Goal: Find specific fact: Find specific fact

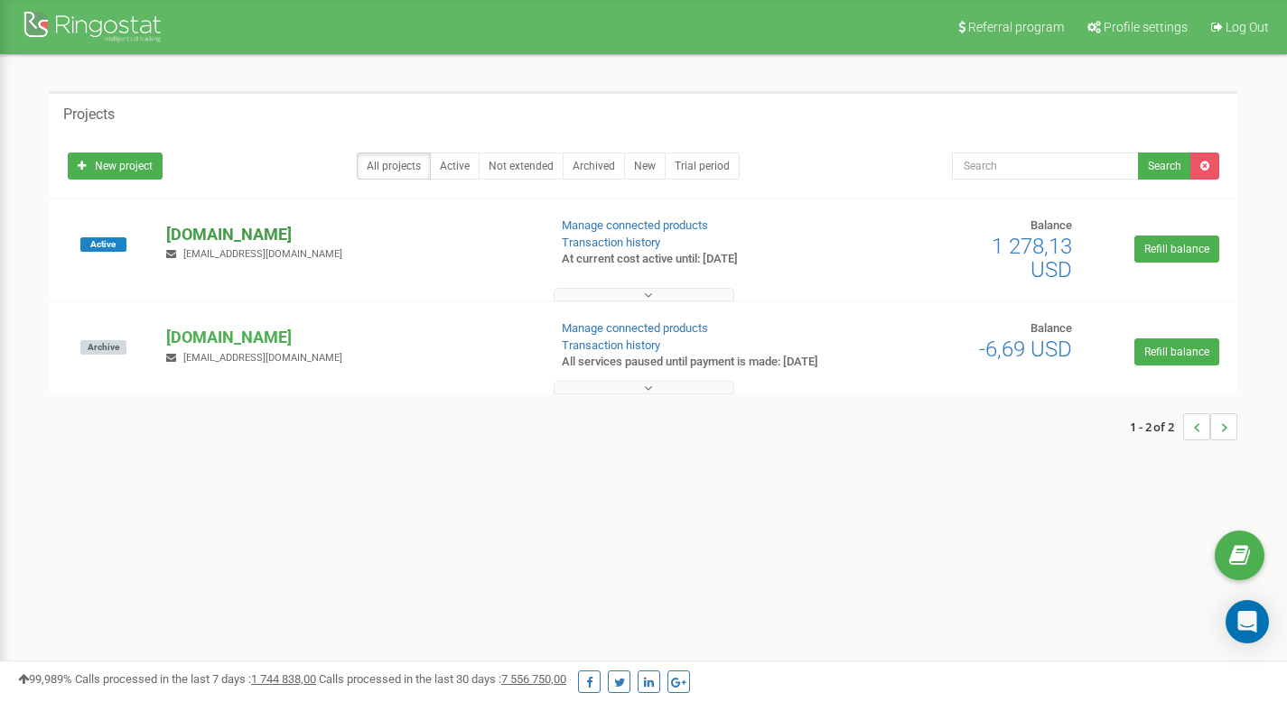
click at [226, 225] on p "[DOMAIN_NAME]" at bounding box center [349, 234] width 366 height 23
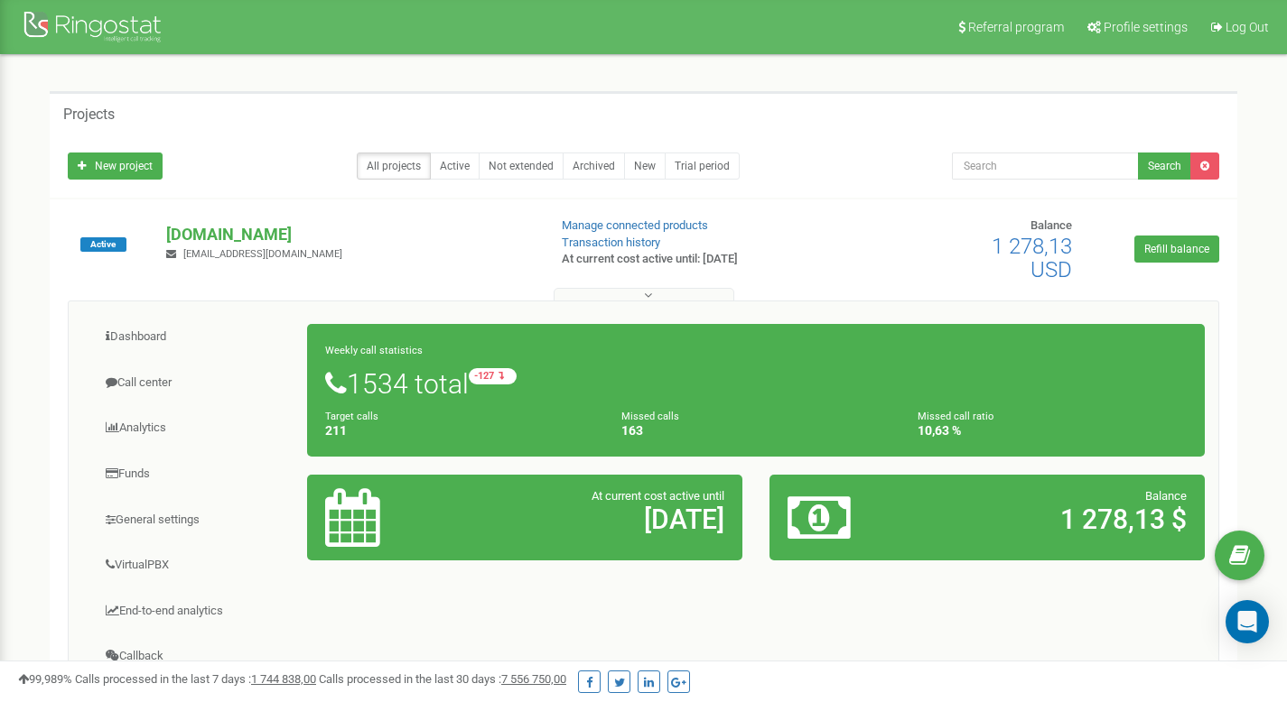
scroll to position [275, 0]
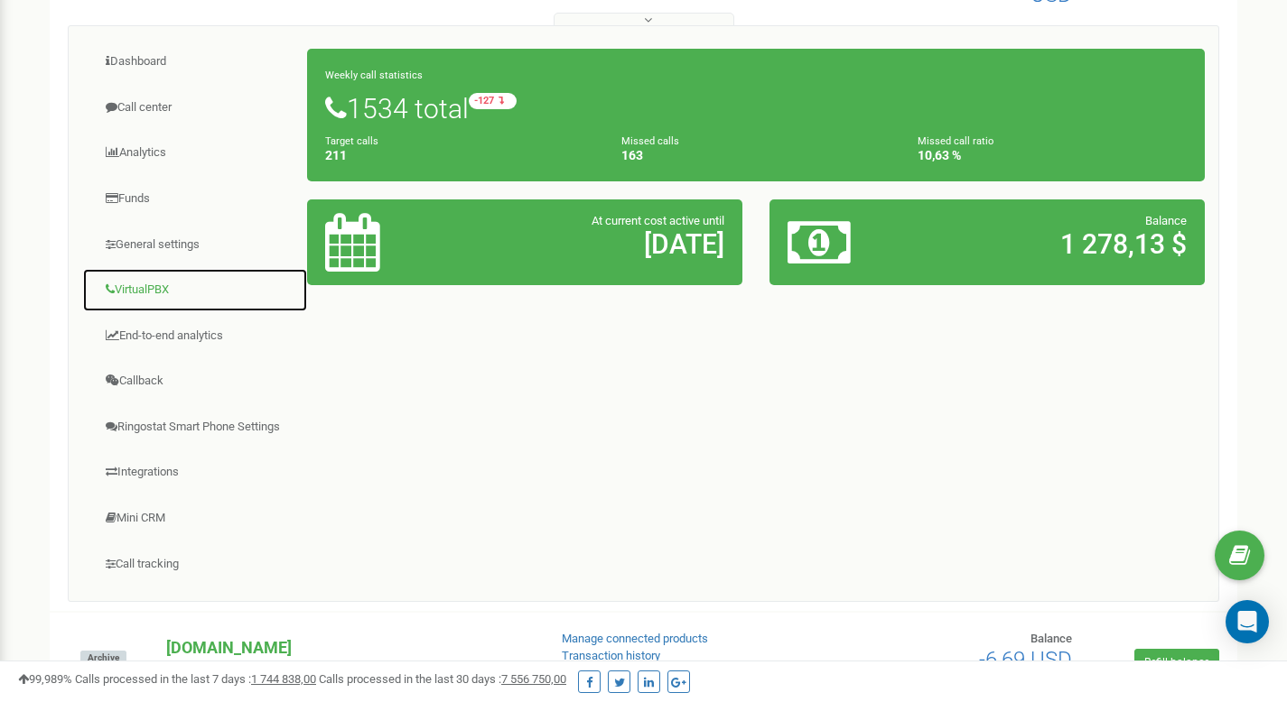
click at [142, 291] on link "VirtualPBX" at bounding box center [195, 290] width 226 height 44
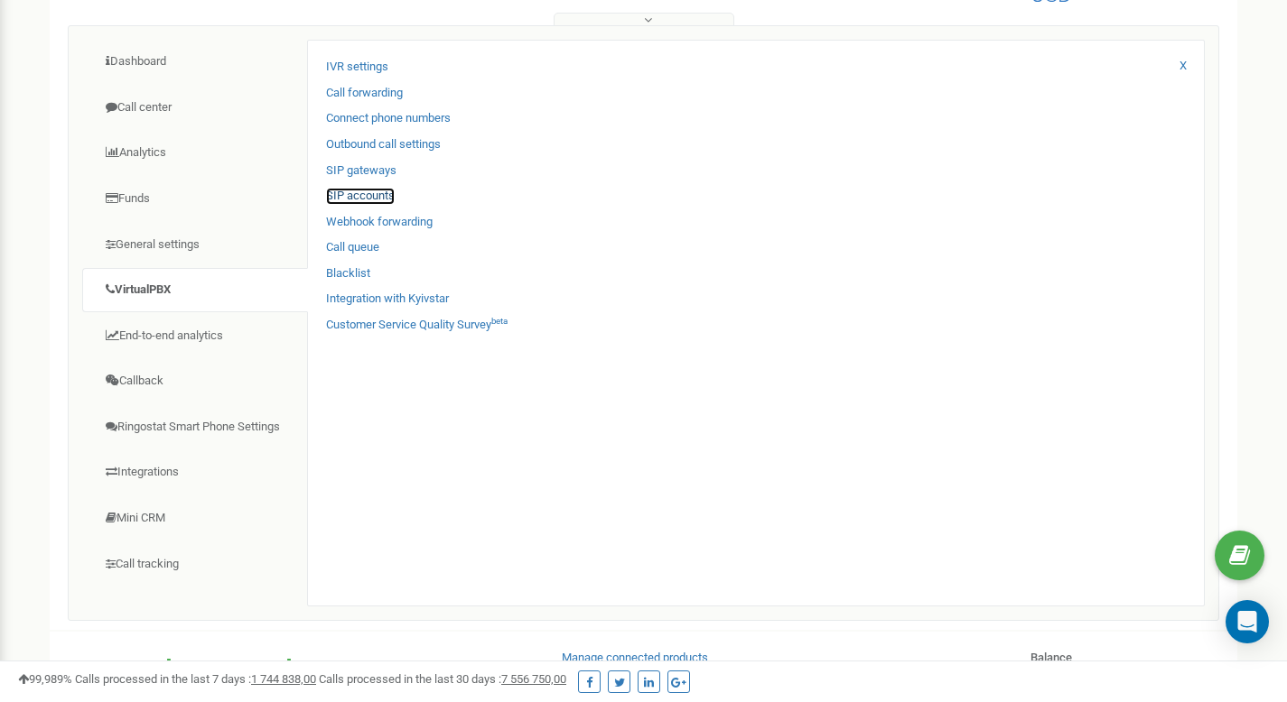
click at [351, 194] on link "SIP accounts" at bounding box center [360, 196] width 69 height 17
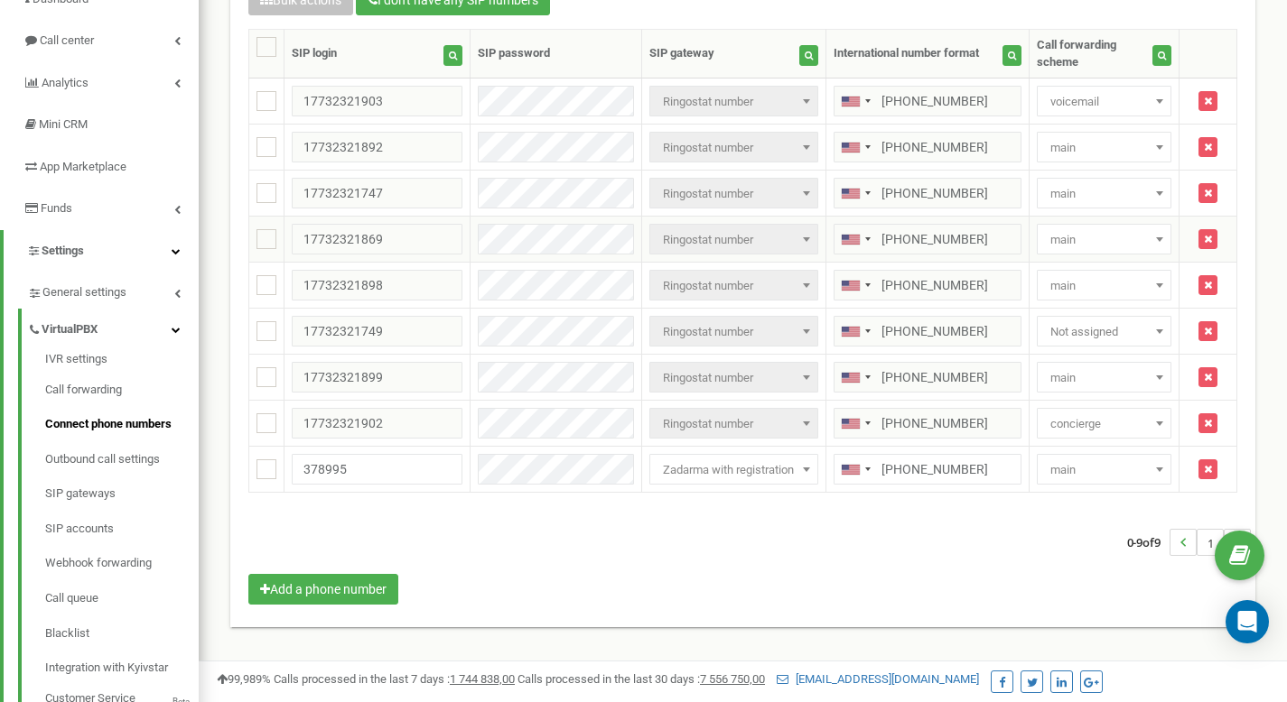
scroll to position [180, 0]
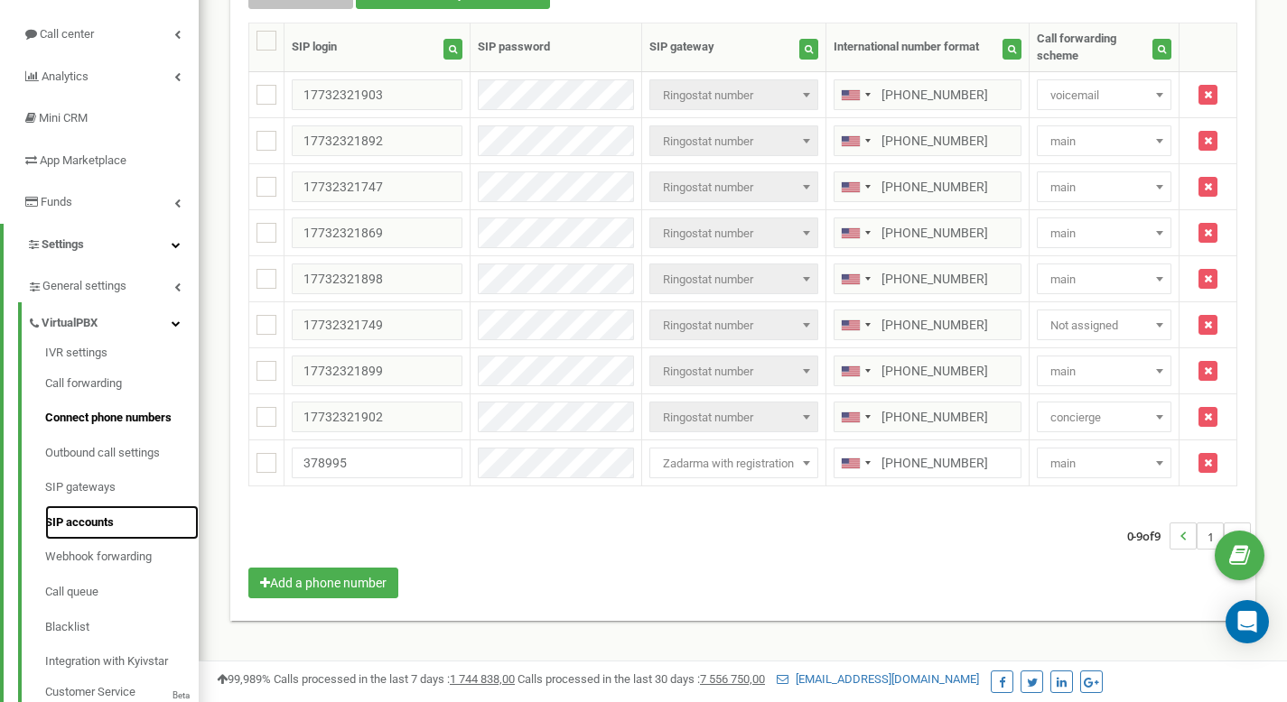
click at [86, 514] on link "SIP accounts" at bounding box center [121, 523] width 153 height 35
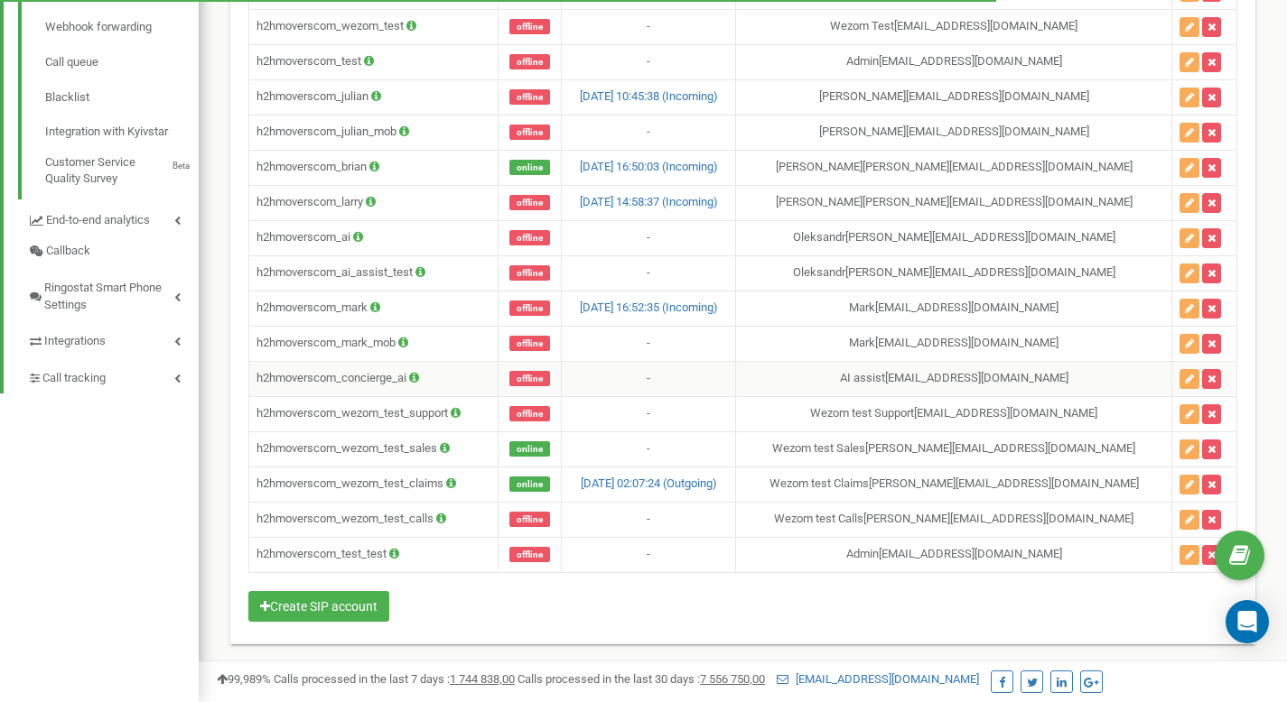
click at [414, 380] on icon at bounding box center [414, 378] width 10 height 12
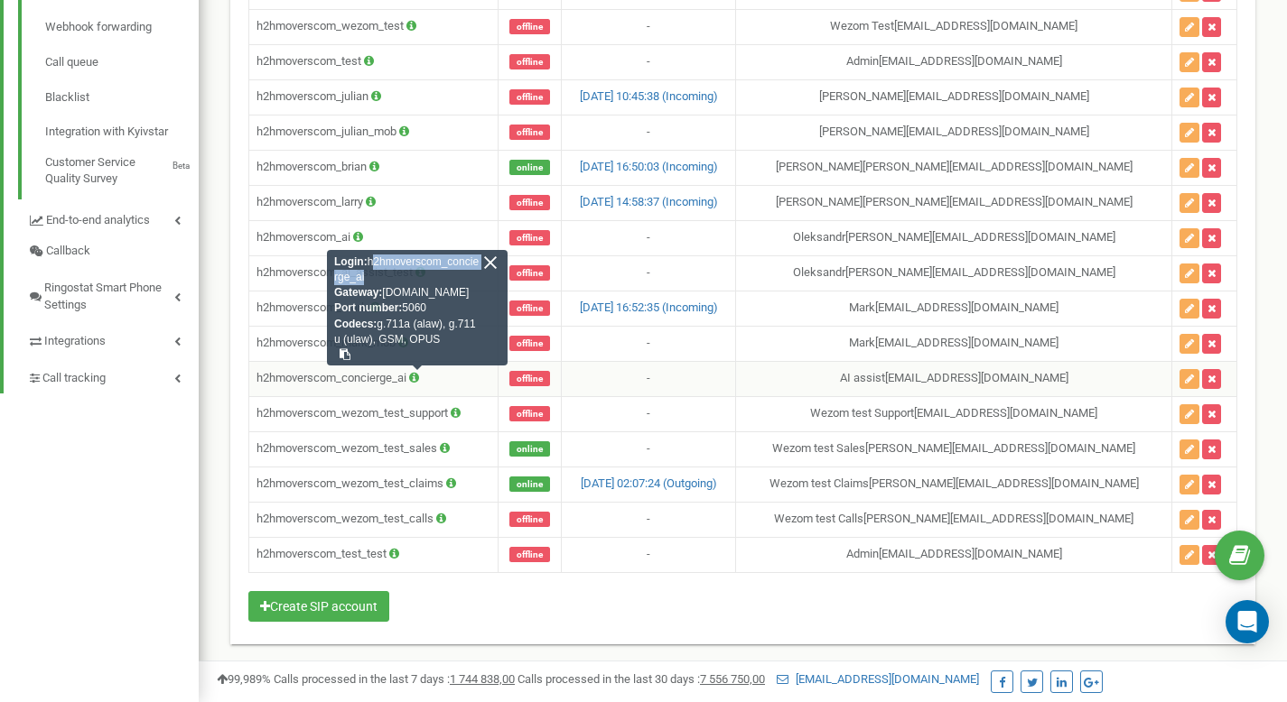
click at [367, 264] on div "Login: h2hmoverscom_concierge_ai Gateway: [DOMAIN_NAME] Port number: 5060 Codec…" at bounding box center [417, 308] width 181 height 116
click at [374, 278] on div "Login: h2hmoverscom_concierge_ai Gateway: [DOMAIN_NAME] Port number: 5060 Codec…" at bounding box center [417, 308] width 181 height 116
drag, startPoint x: 374, startPoint y: 278, endPoint x: 368, endPoint y: 265, distance: 14.6
click at [368, 265] on div "Login: h2hmoverscom_concierge_ai Gateway: [DOMAIN_NAME] Port number: 5060 Codec…" at bounding box center [417, 308] width 181 height 116
copy div "h2hmoverscom_concierge_ai"
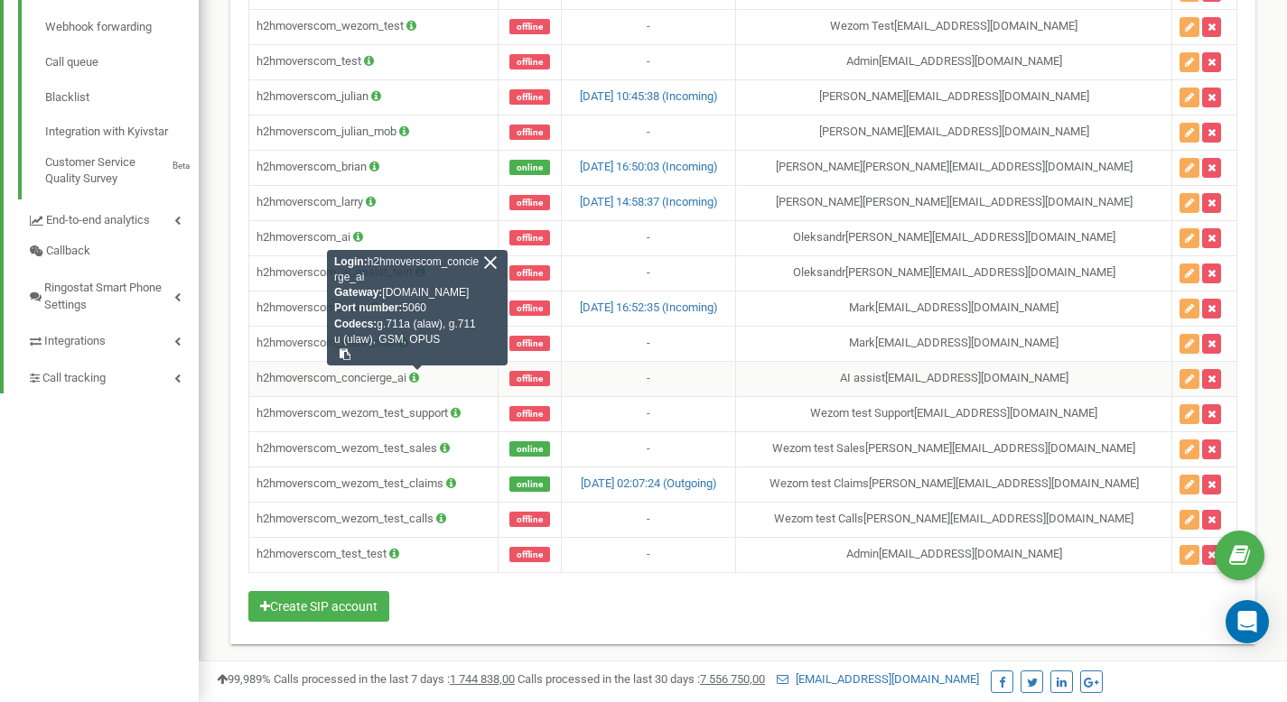
click at [494, 266] on div at bounding box center [490, 263] width 16 height 16
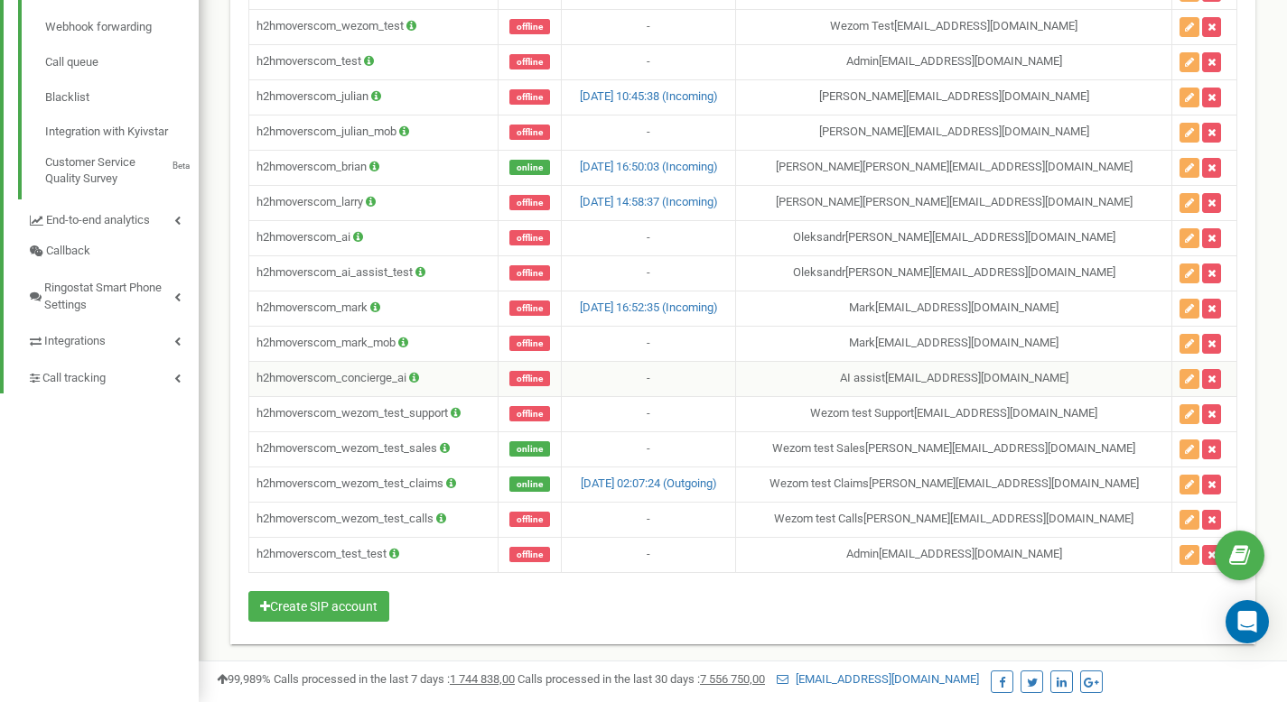
click at [414, 379] on icon at bounding box center [414, 378] width 10 height 12
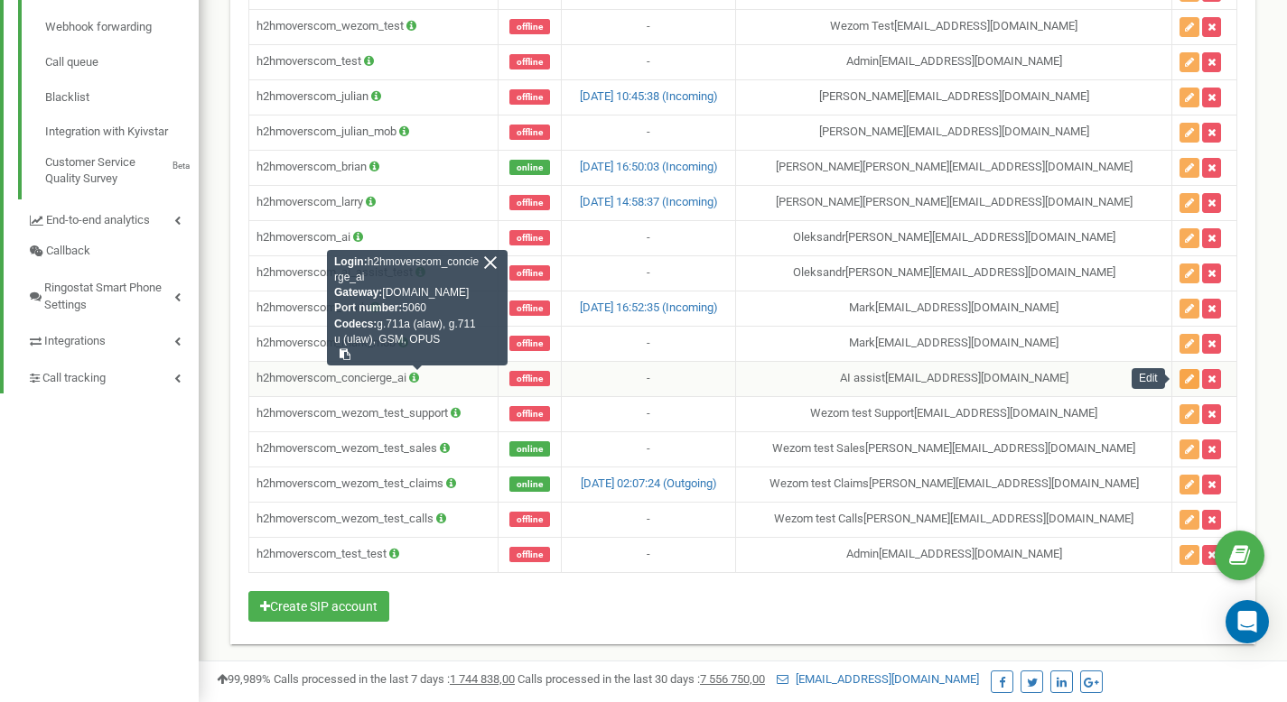
click at [1185, 378] on icon "button" at bounding box center [1189, 379] width 9 height 11
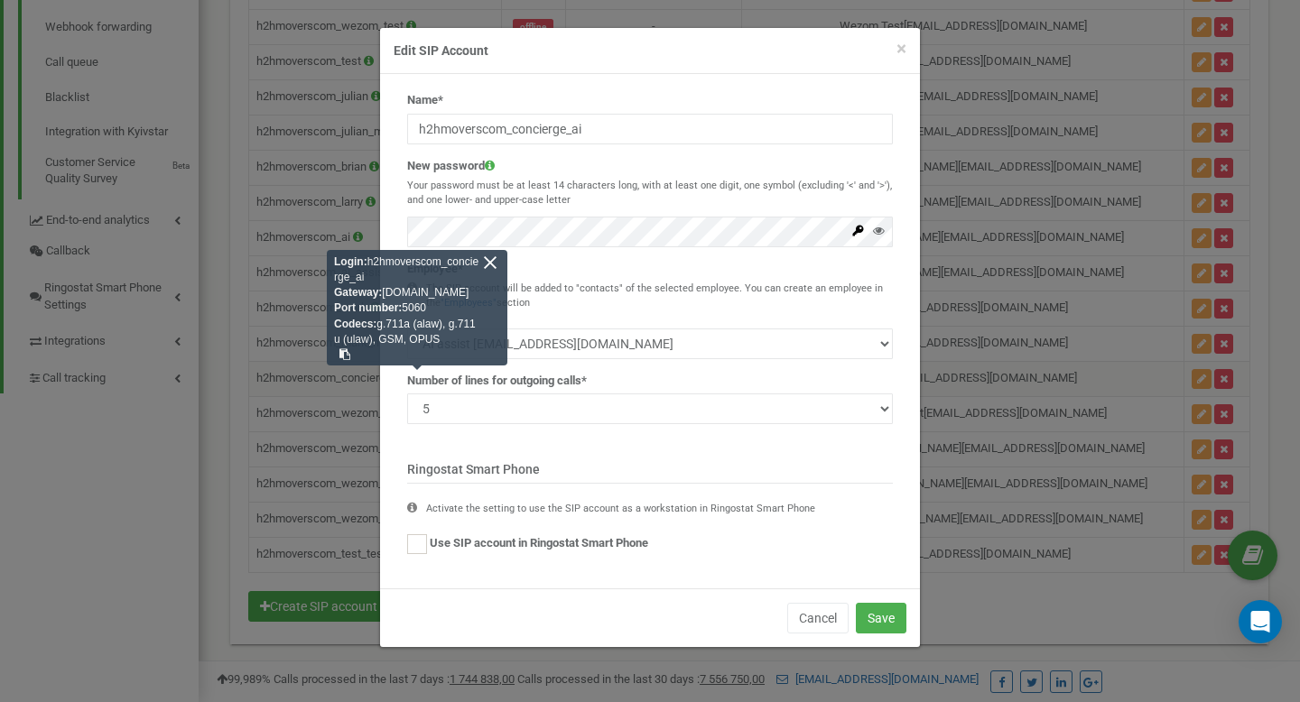
click at [495, 262] on div at bounding box center [490, 263] width 16 height 16
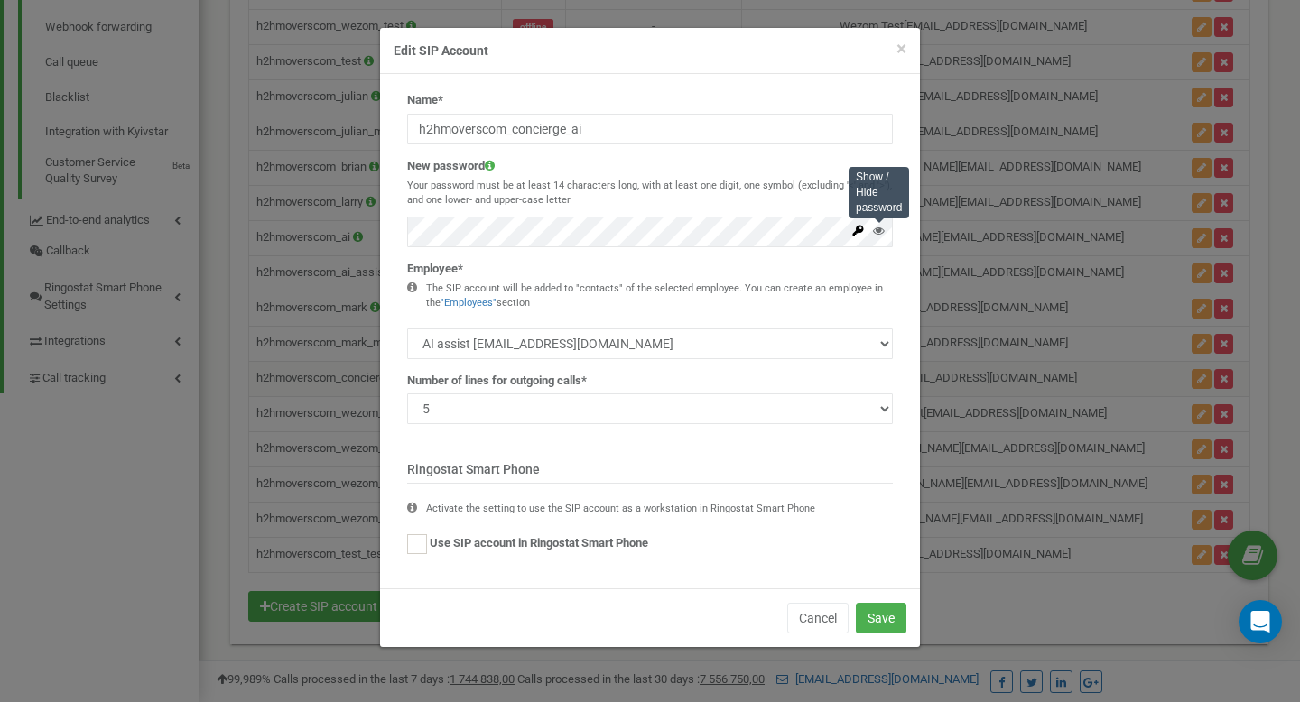
click at [878, 231] on icon at bounding box center [879, 231] width 12 height 12
click at [809, 610] on button "Cancel" at bounding box center [817, 618] width 61 height 31
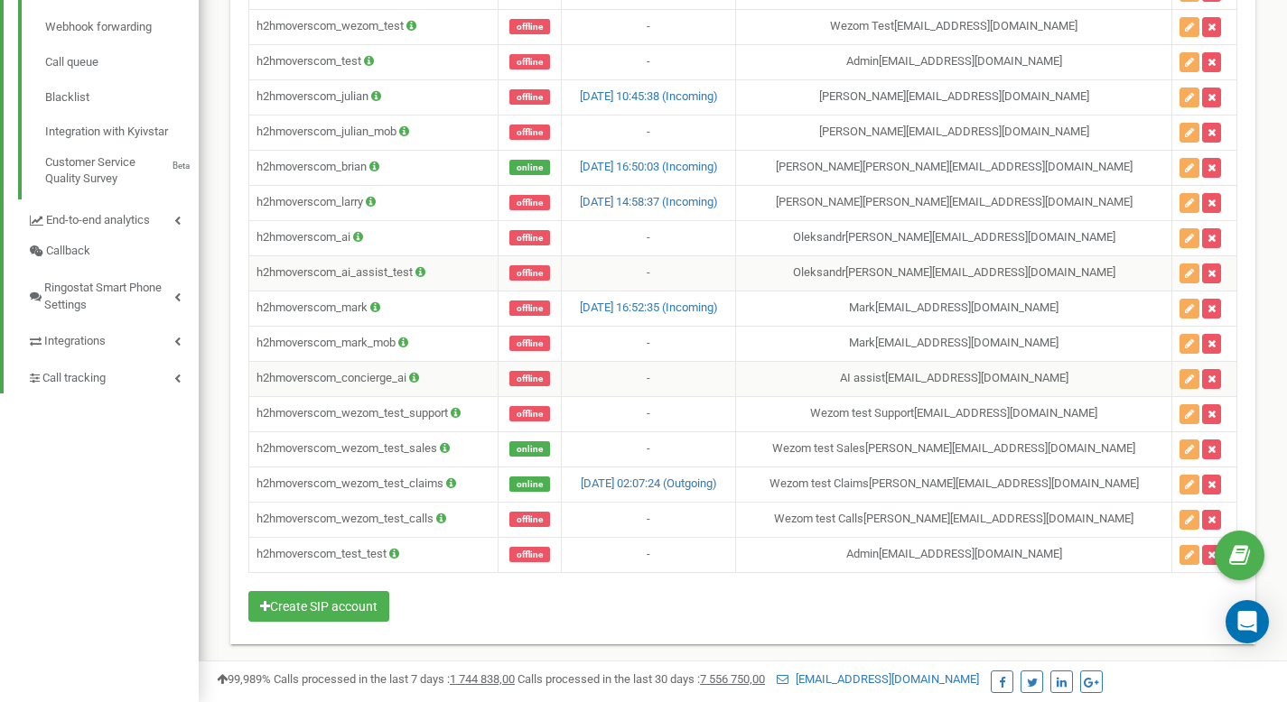
click at [418, 272] on icon at bounding box center [420, 272] width 10 height 12
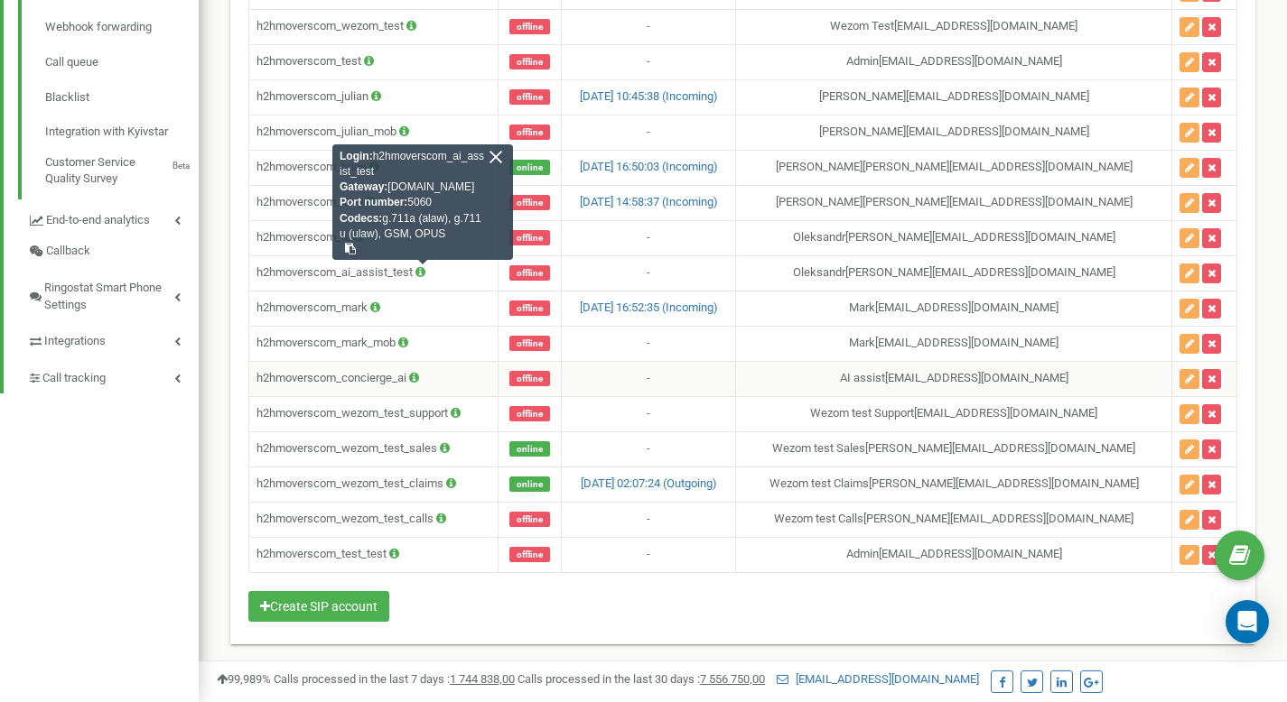
click at [419, 381] on icon at bounding box center [414, 378] width 10 height 12
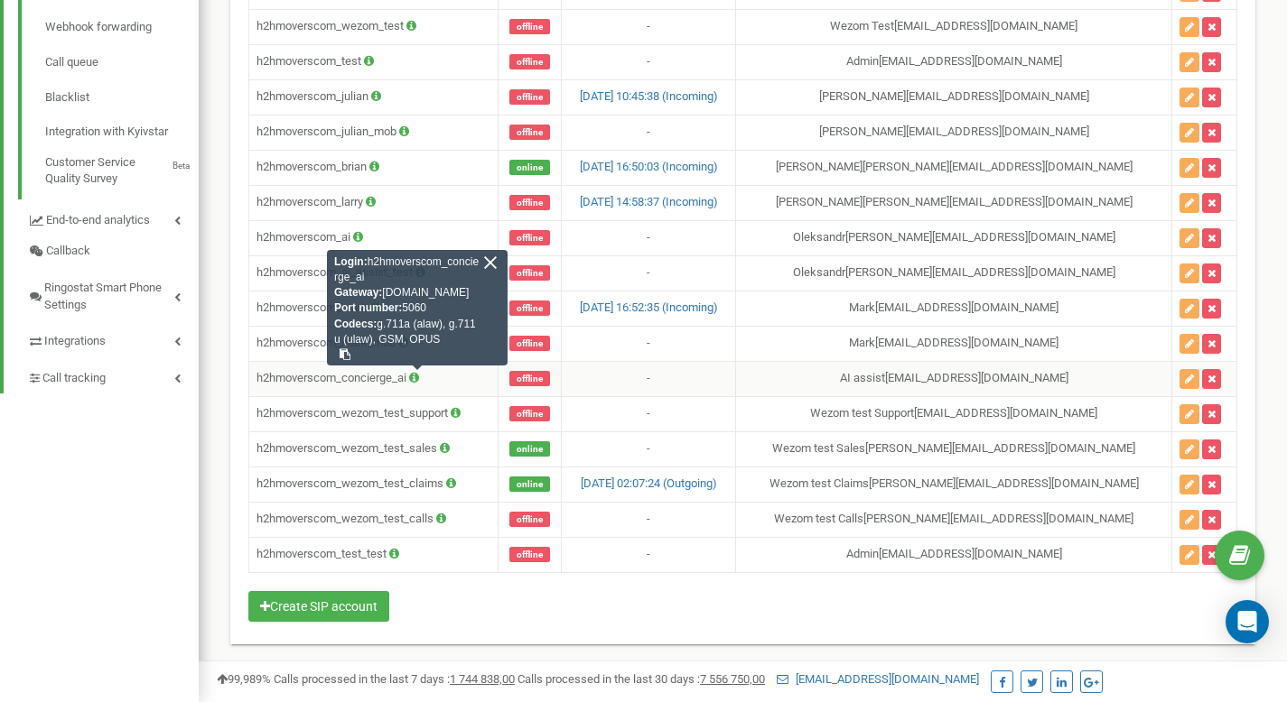
click at [347, 355] on button at bounding box center [345, 354] width 22 height 13
click at [487, 260] on div at bounding box center [490, 263] width 16 height 16
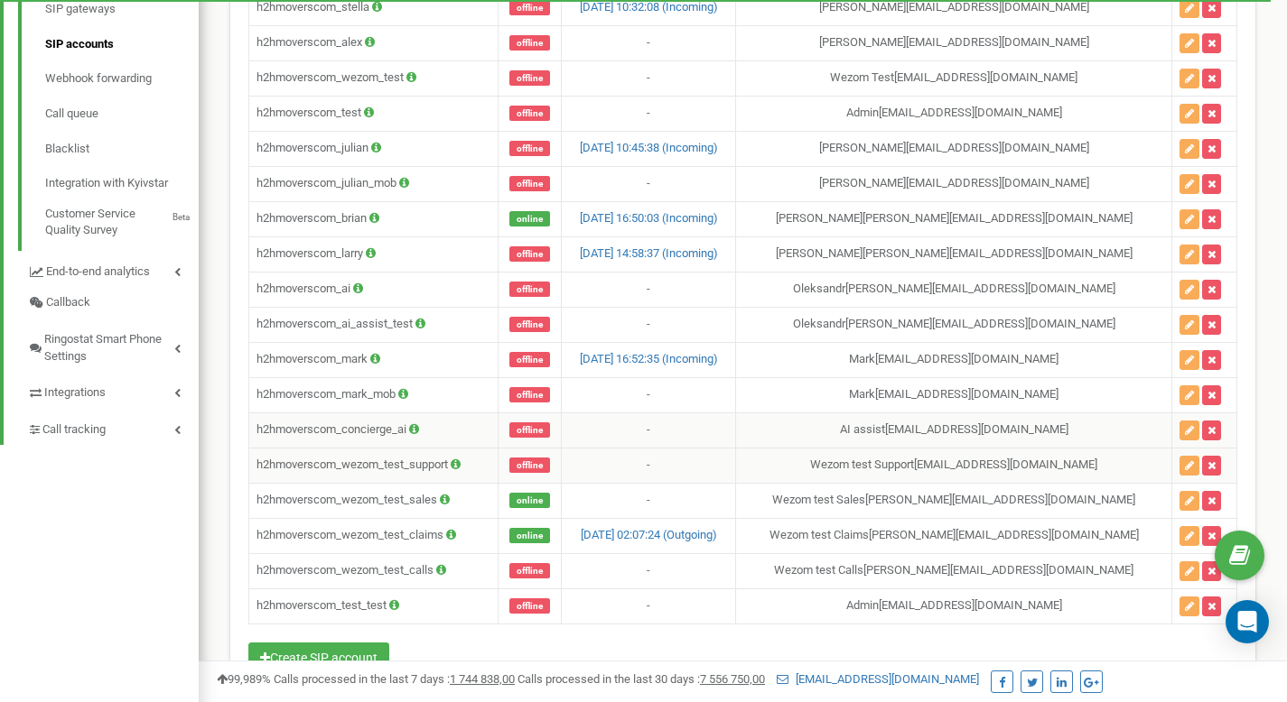
scroll to position [653, 0]
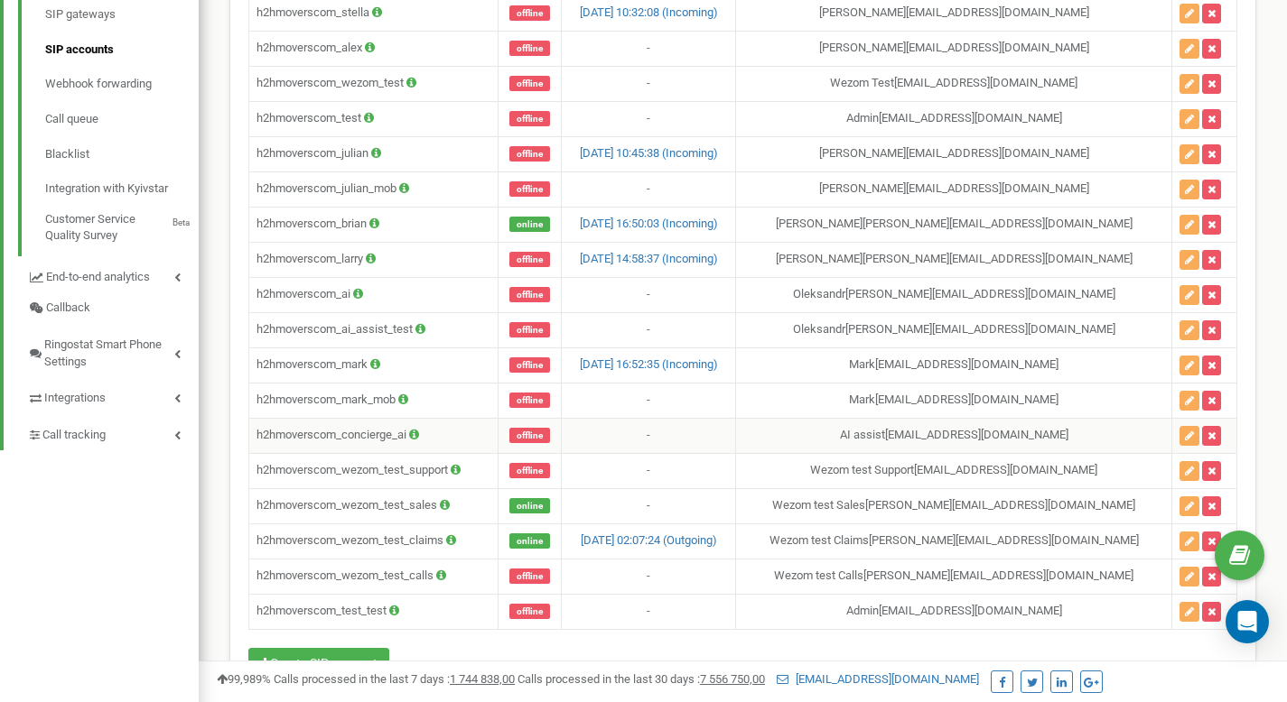
click at [418, 438] on icon at bounding box center [414, 435] width 10 height 12
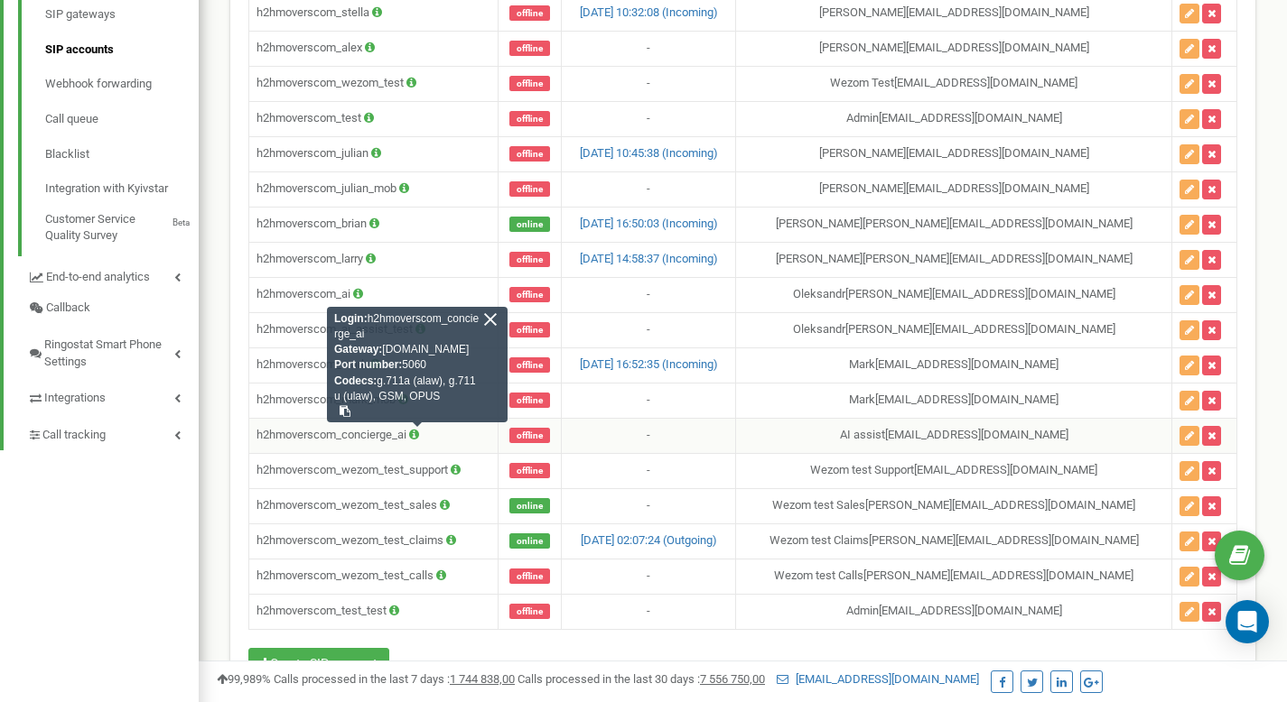
click at [489, 316] on div at bounding box center [490, 319] width 16 height 16
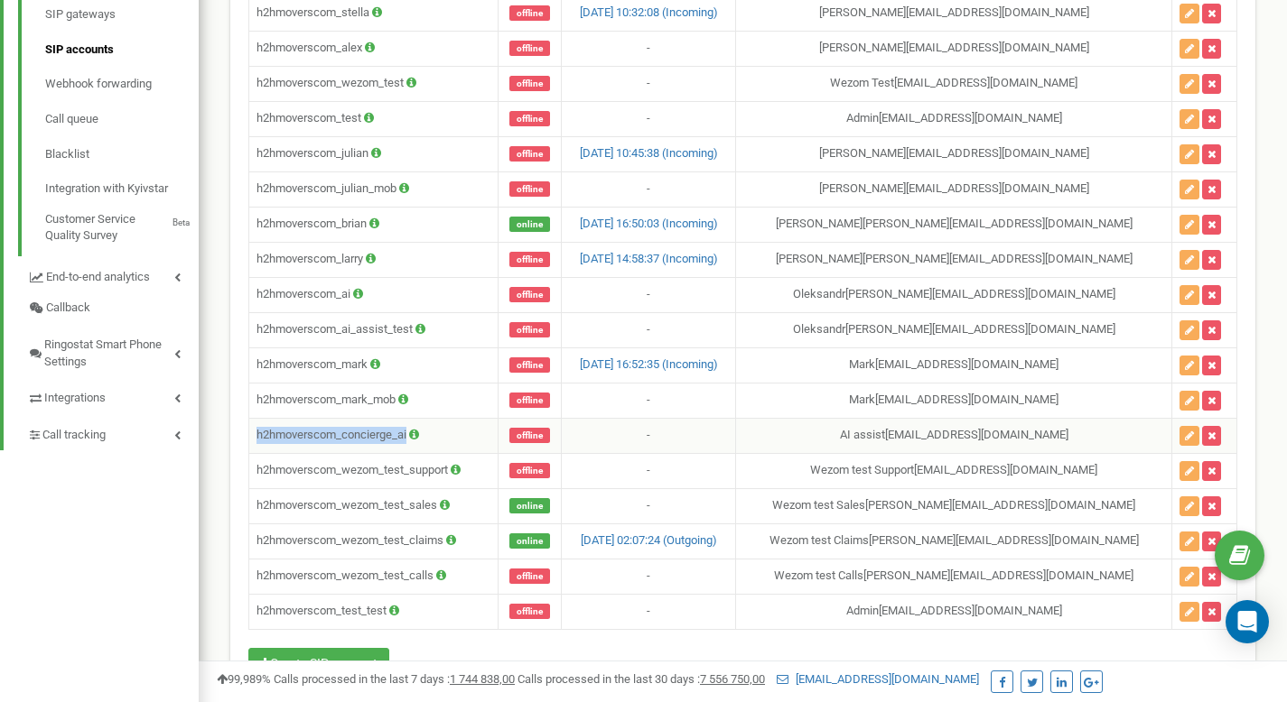
drag, startPoint x: 408, startPoint y: 434, endPoint x: 251, endPoint y: 435, distance: 157.1
click at [251, 435] on td "h2hmoverscom_concierge_ai" at bounding box center [373, 435] width 249 height 35
copy td "h2hmoverscom_concierge_ai"
click at [432, 437] on td "h2hmoverscom_concierge_ai" at bounding box center [373, 435] width 249 height 35
